Goal: Information Seeking & Learning: Find specific fact

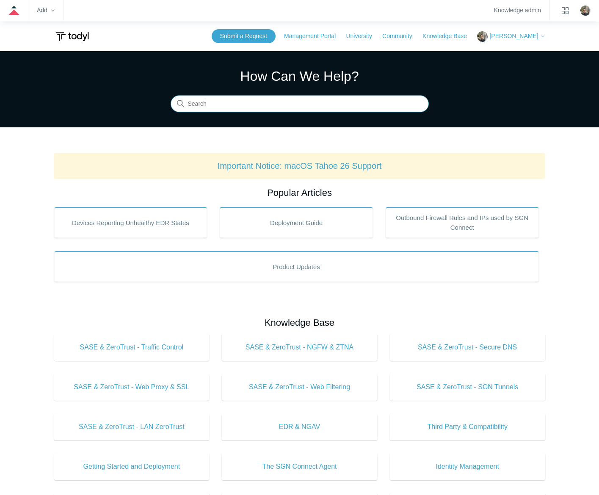
click at [355, 101] on input "Search" at bounding box center [300, 104] width 258 height 17
type input "6789"
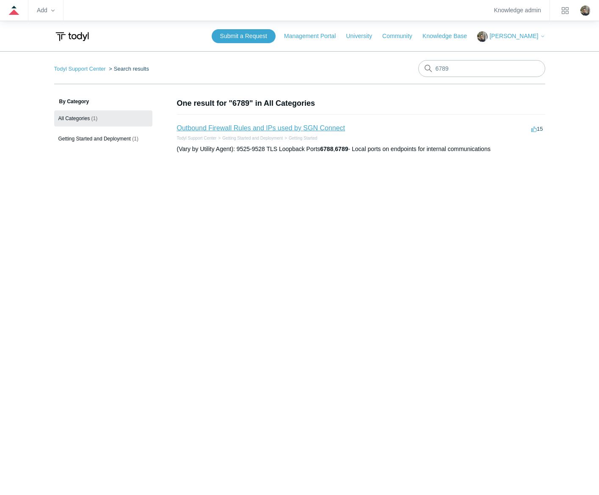
click at [320, 127] on link "Outbound Firewall Rules and IPs used by SGN Connect" at bounding box center [261, 127] width 168 height 7
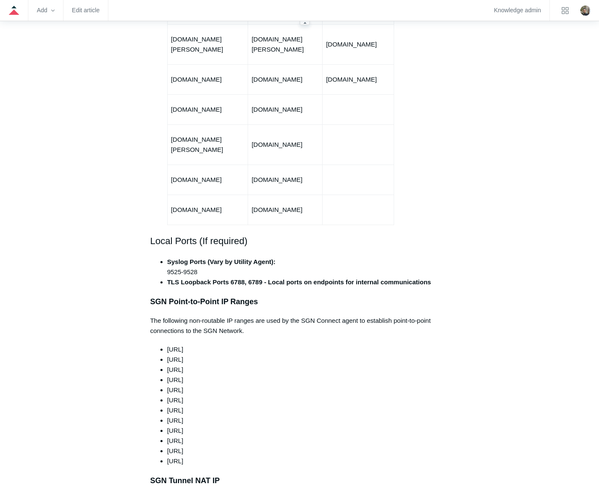
scroll to position [98, 0]
